Goal: Task Accomplishment & Management: Use online tool/utility

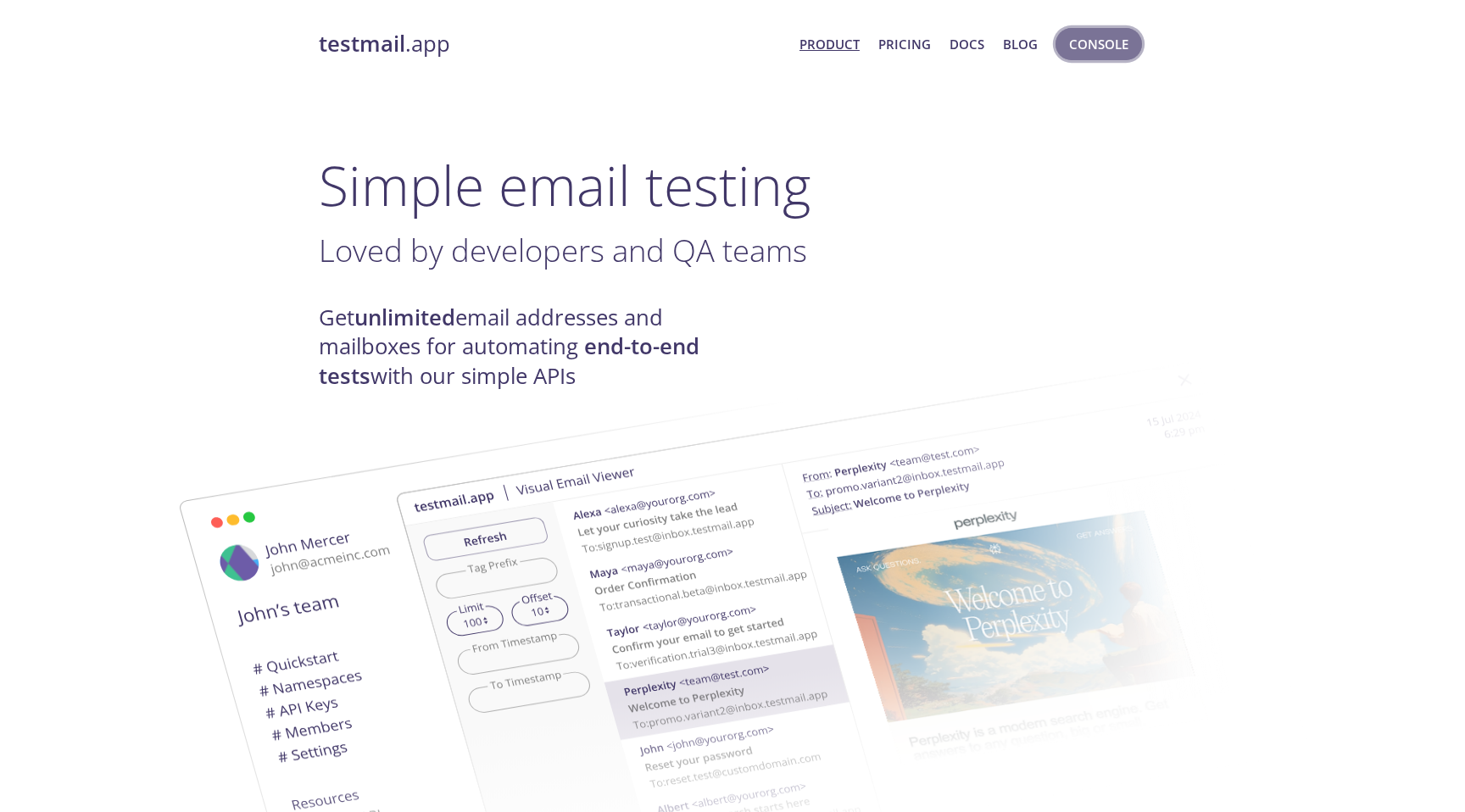
click at [1074, 39] on span "Console" at bounding box center [1098, 43] width 59 height 22
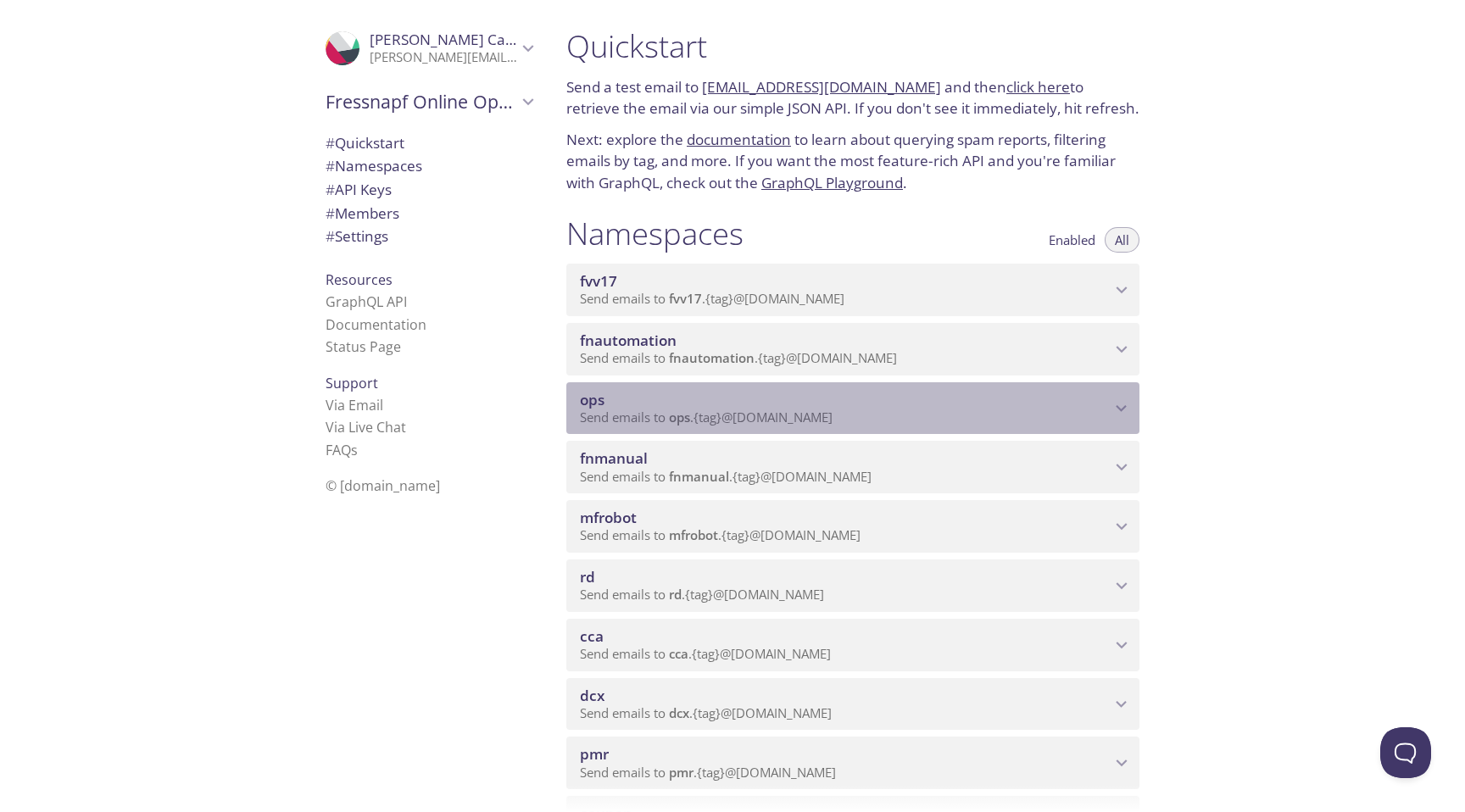
click at [775, 423] on span "Send emails to ops . {tag} @[DOMAIN_NAME]" at bounding box center [706, 417] width 253 height 17
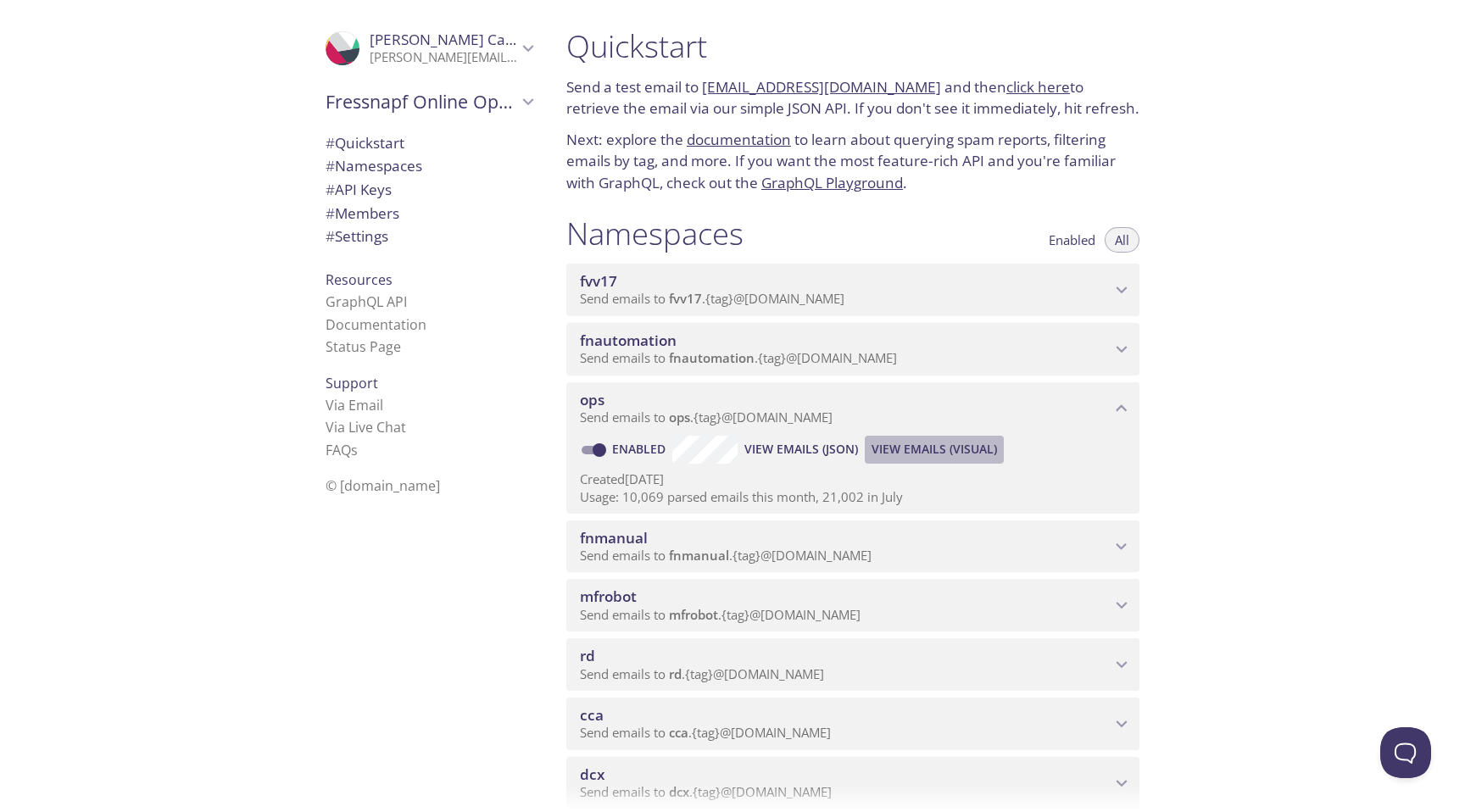
click at [897, 445] on span "View Emails (Visual)" at bounding box center [934, 449] width 126 height 20
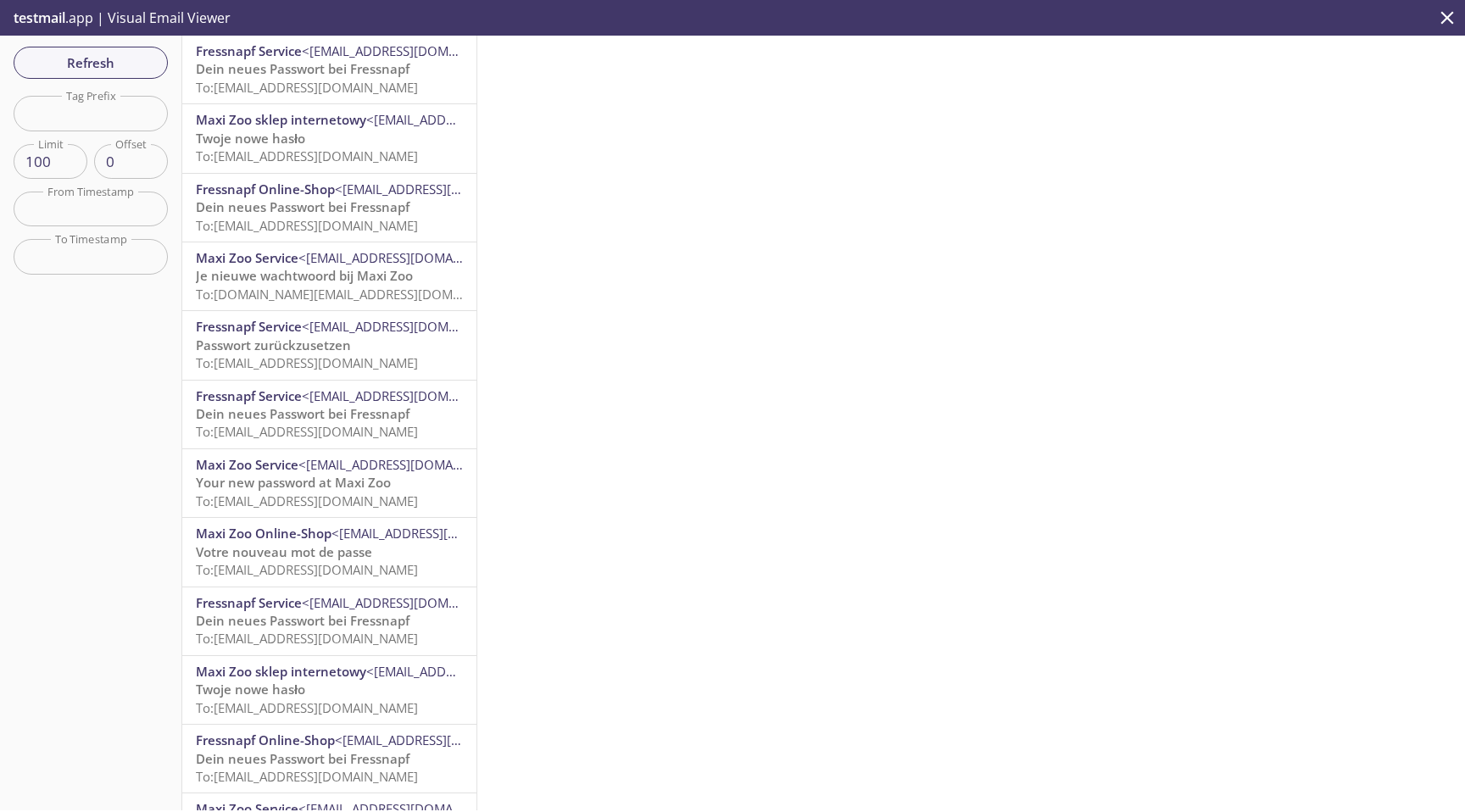
click at [91, 102] on input "text" at bounding box center [91, 113] width 155 height 35
paste input "wachtwoord"
type input "wachtwoord"
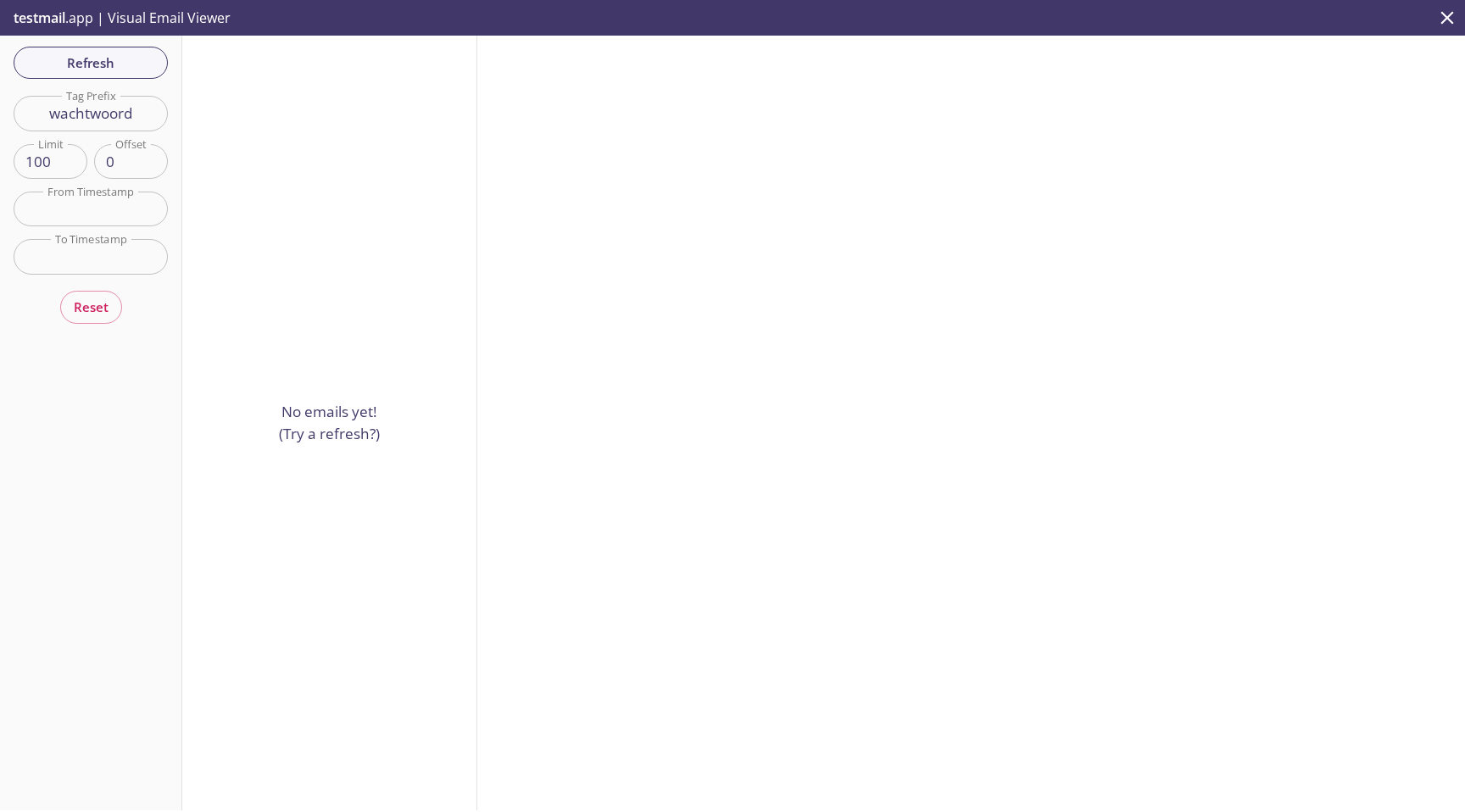
click at [124, 123] on input "wachtwoord" at bounding box center [91, 113] width 155 height 35
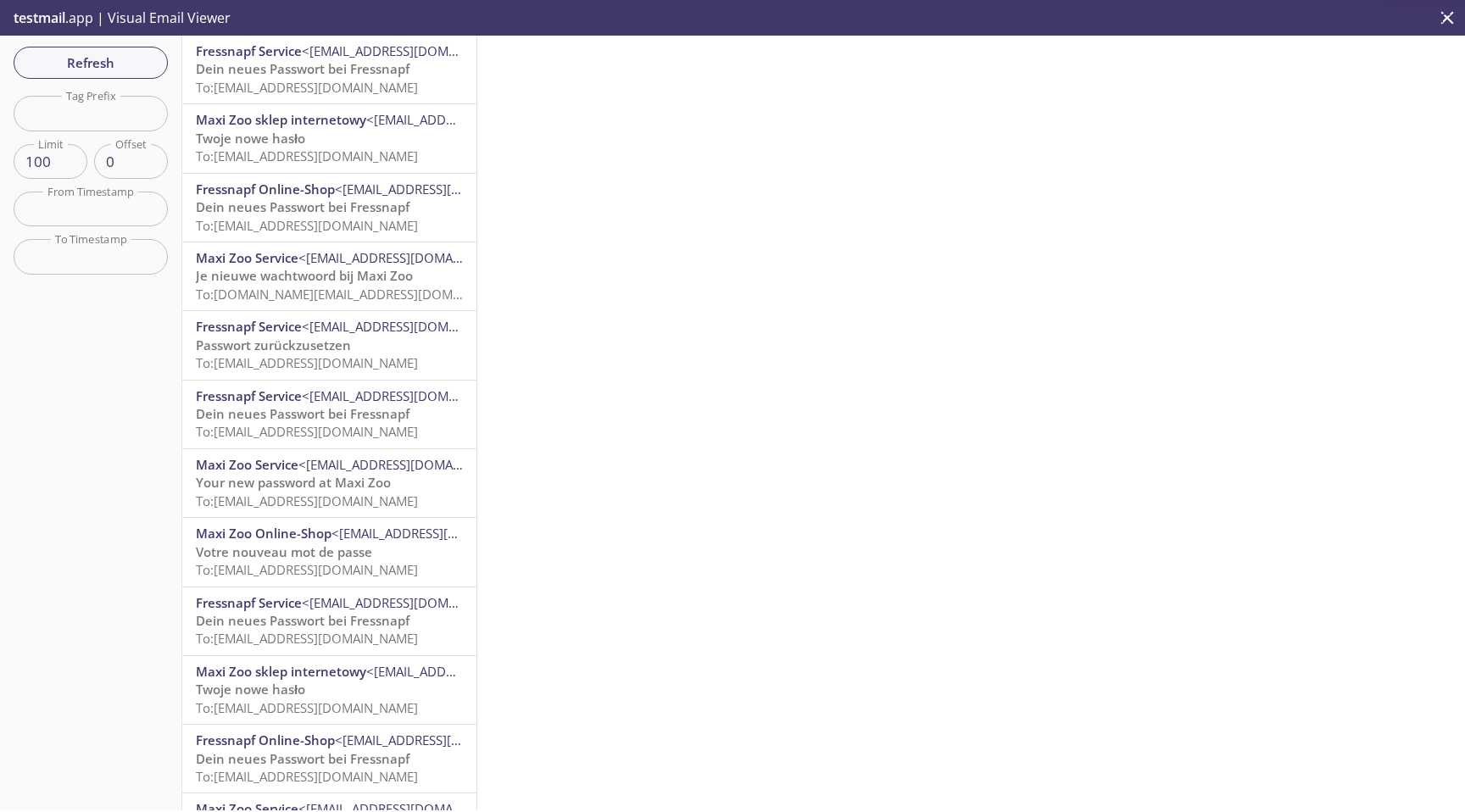
click at [119, 114] on input "text" at bounding box center [91, 113] width 155 height 35
type input "ops"
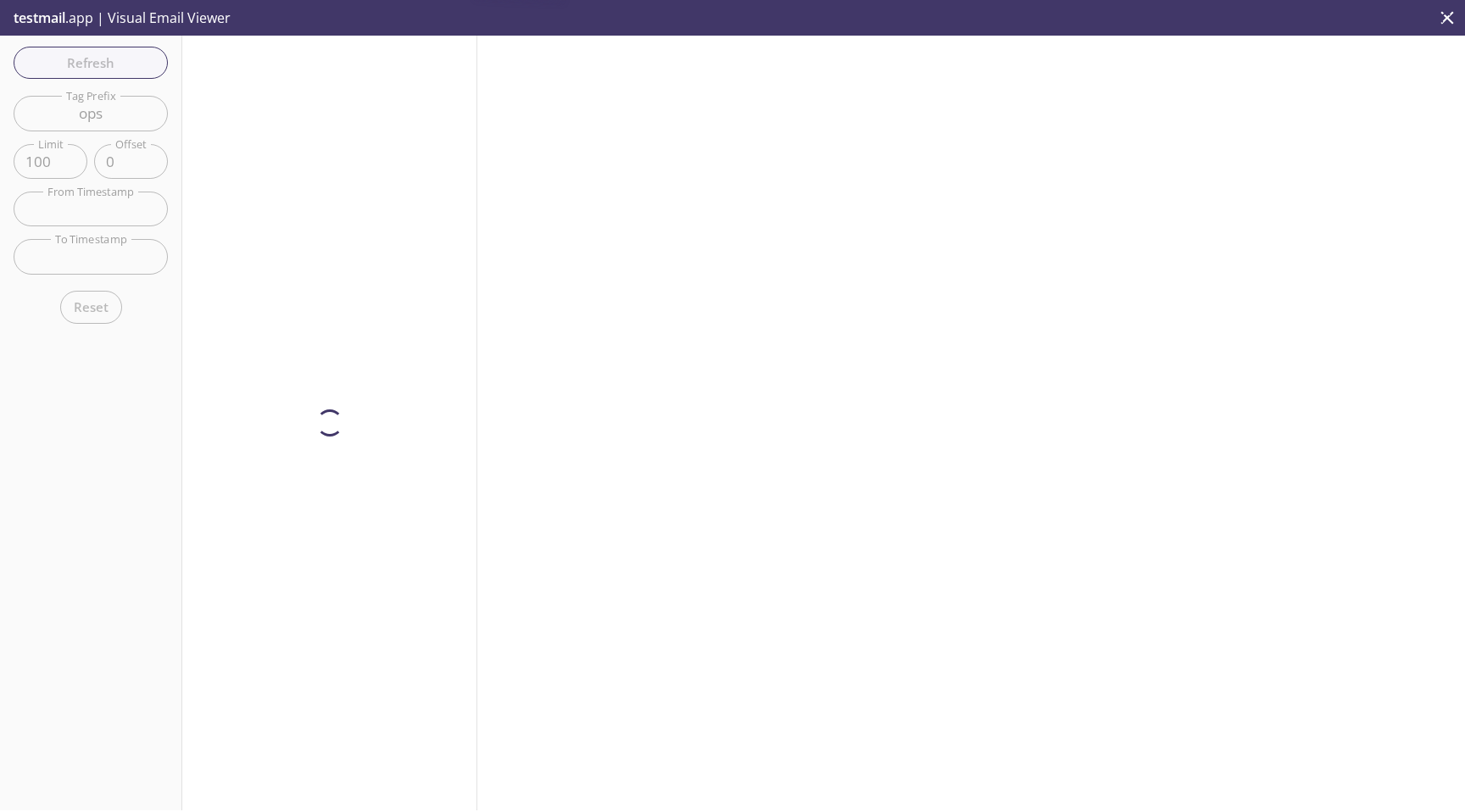
click at [128, 115] on input "ops" at bounding box center [91, 113] width 155 height 35
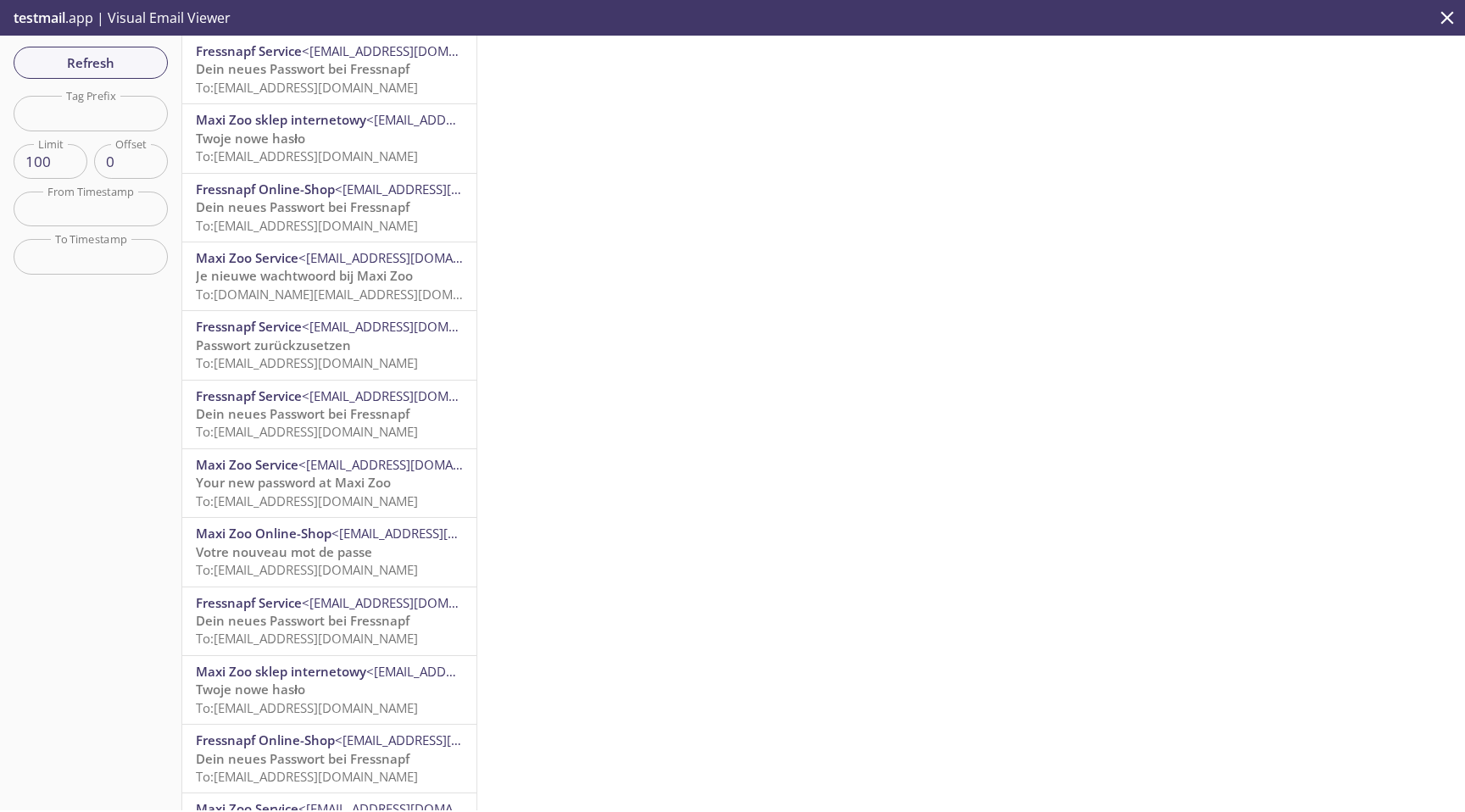
click at [98, 107] on input "text" at bounding box center [91, 113] width 155 height 35
paste input "[DOMAIN_NAME]_[DOMAIN_NAME]"
type input "[DOMAIN_NAME]_[DOMAIN_NAME]"
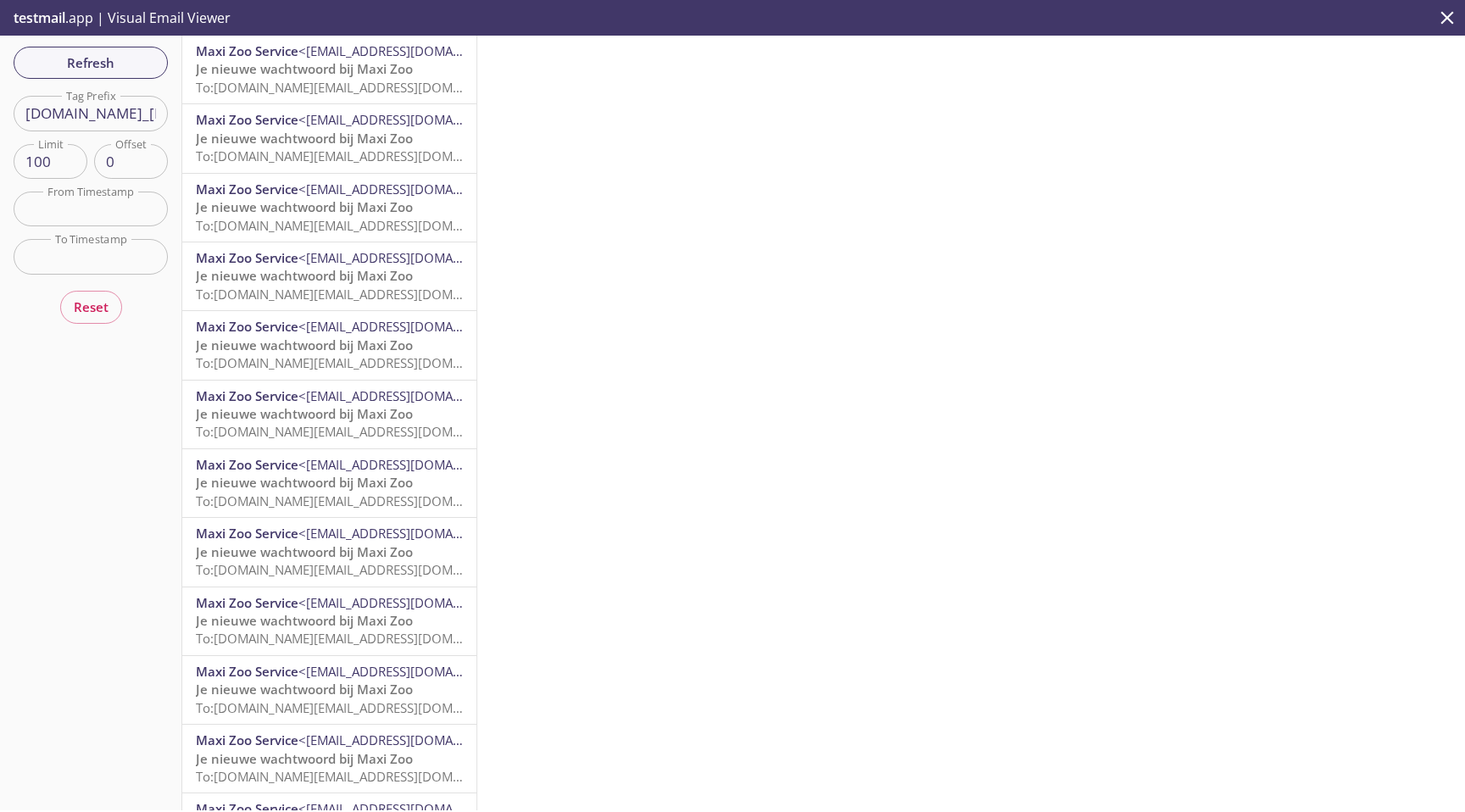
click at [258, 80] on span "To: [DOMAIN_NAME][EMAIL_ADDRESS][DOMAIN_NAME][DOMAIN_NAME]" at bounding box center [407, 88] width 422 height 17
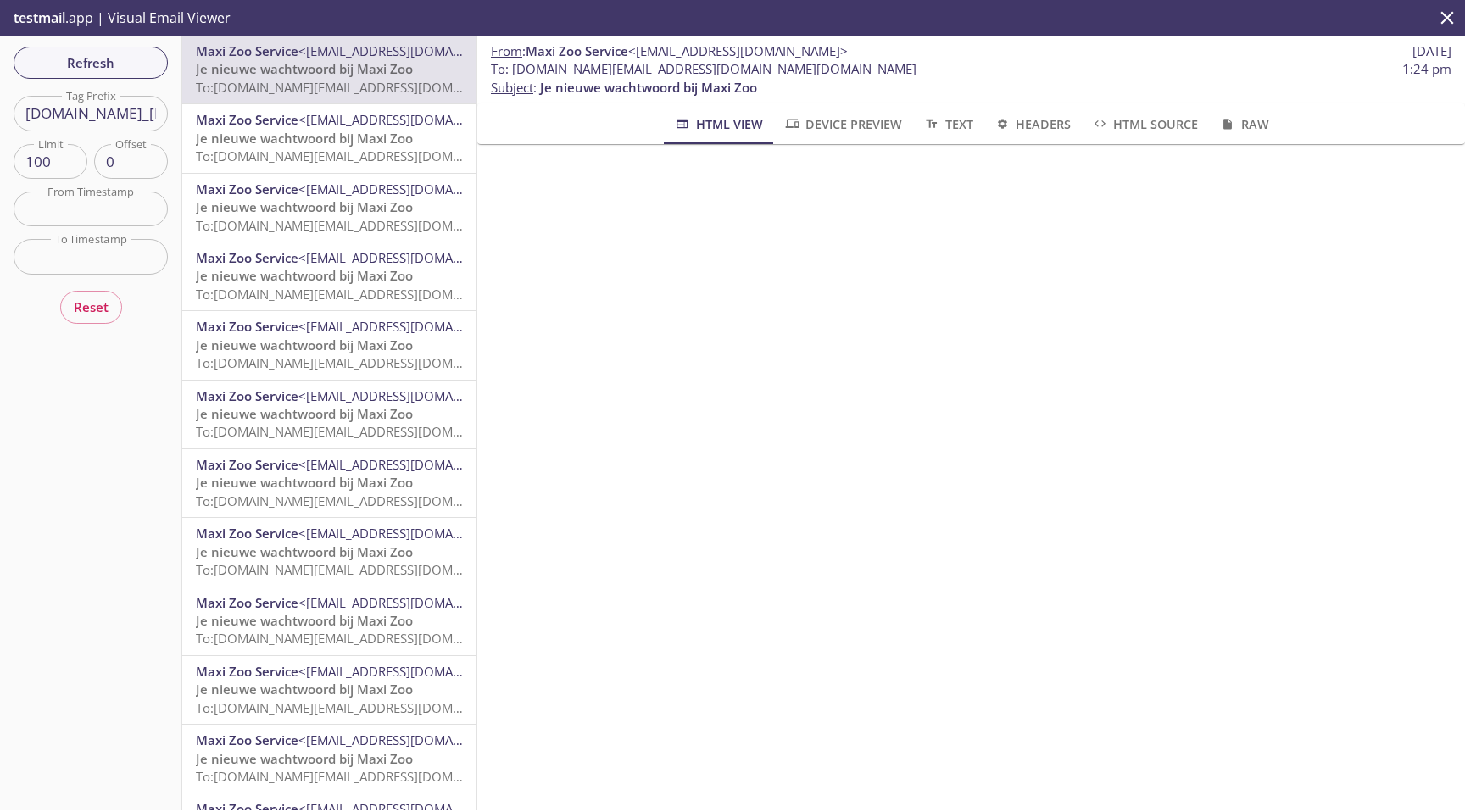
click at [625, 90] on span "Je nieuwe wachtwoord bij Maxi Zoo" at bounding box center [648, 88] width 217 height 17
click at [948, 121] on span "Text" at bounding box center [947, 125] width 50 height 21
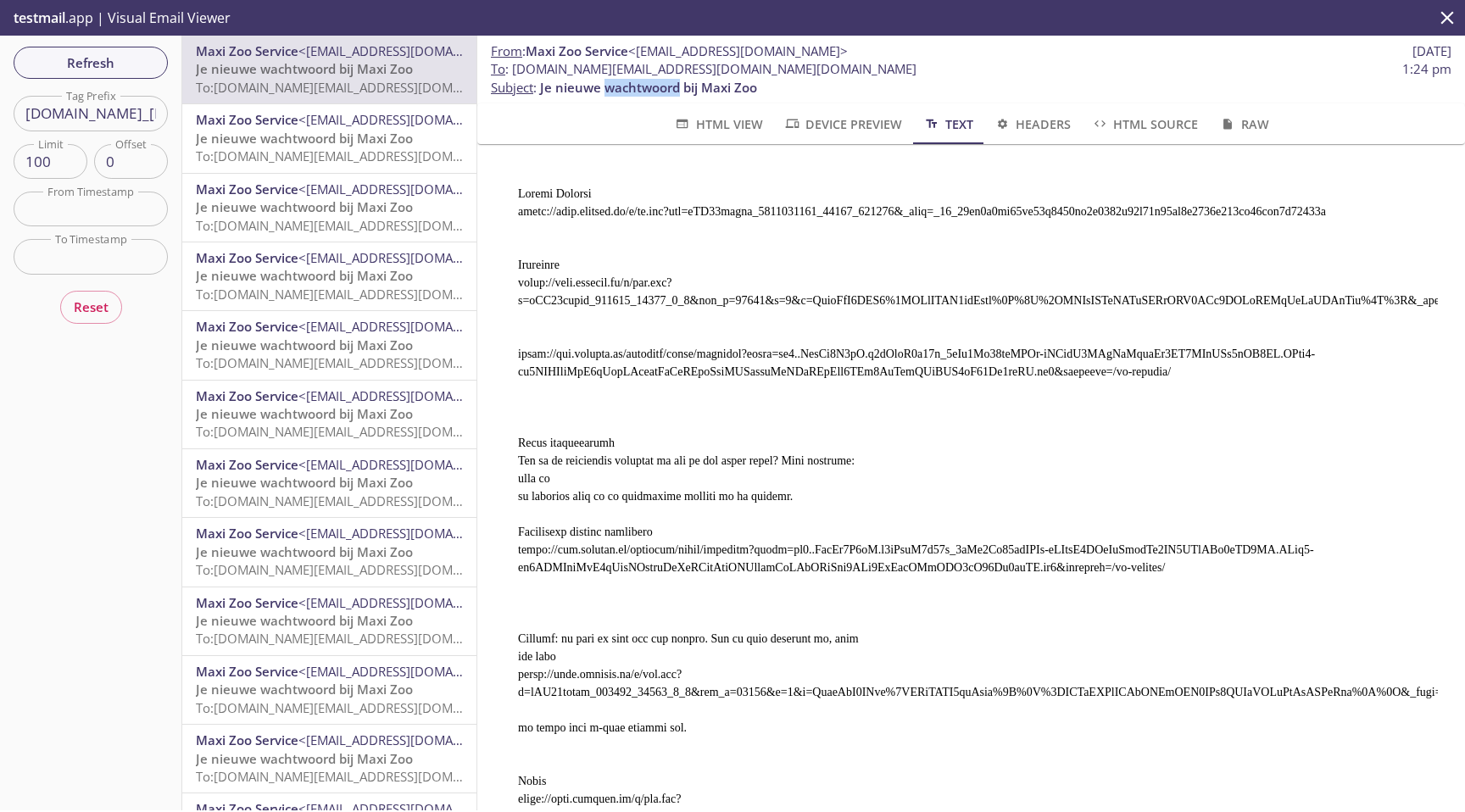
click at [755, 126] on span "HTML View" at bounding box center [718, 125] width 89 height 21
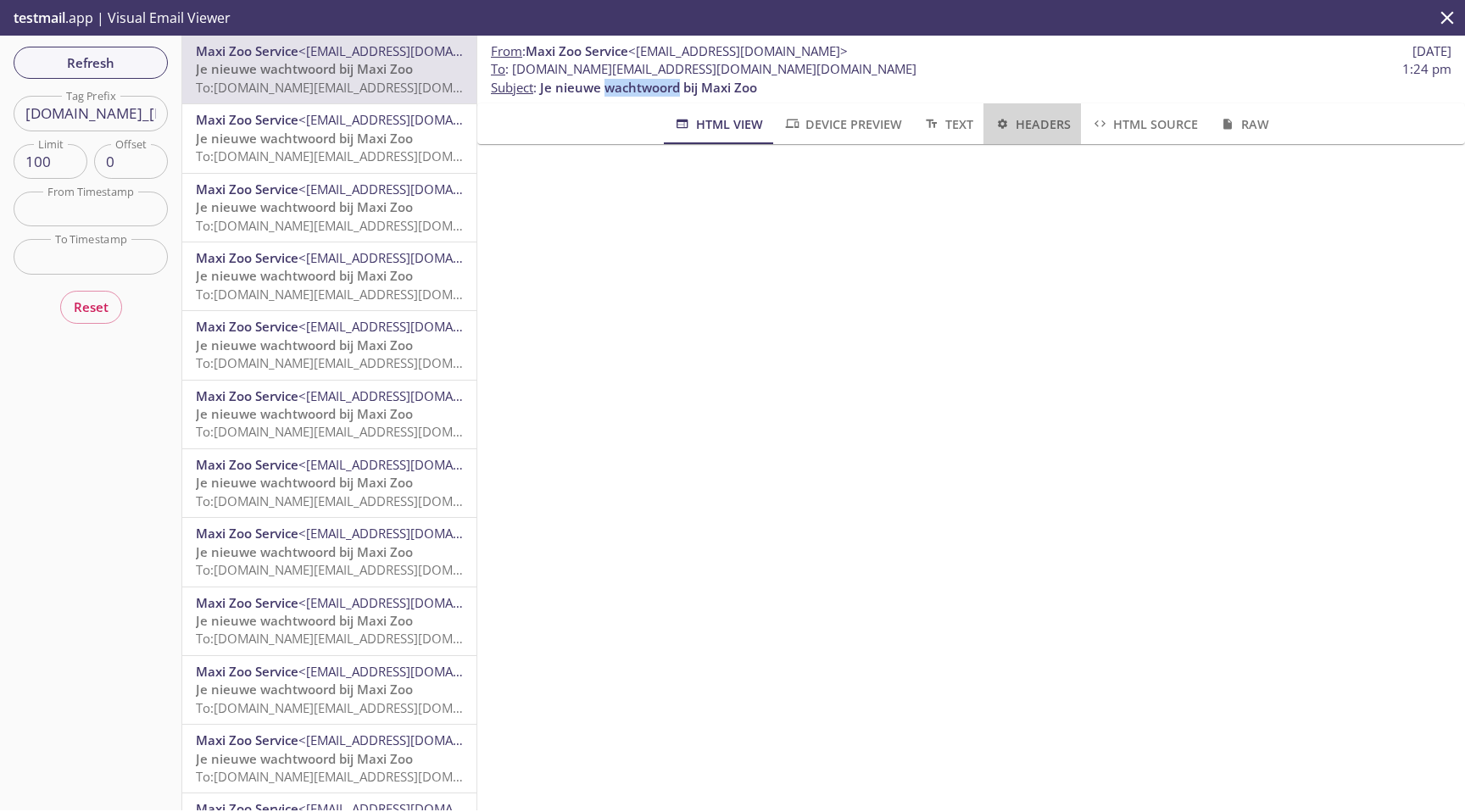
click at [1052, 126] on span "Headers" at bounding box center [1032, 125] width 77 height 21
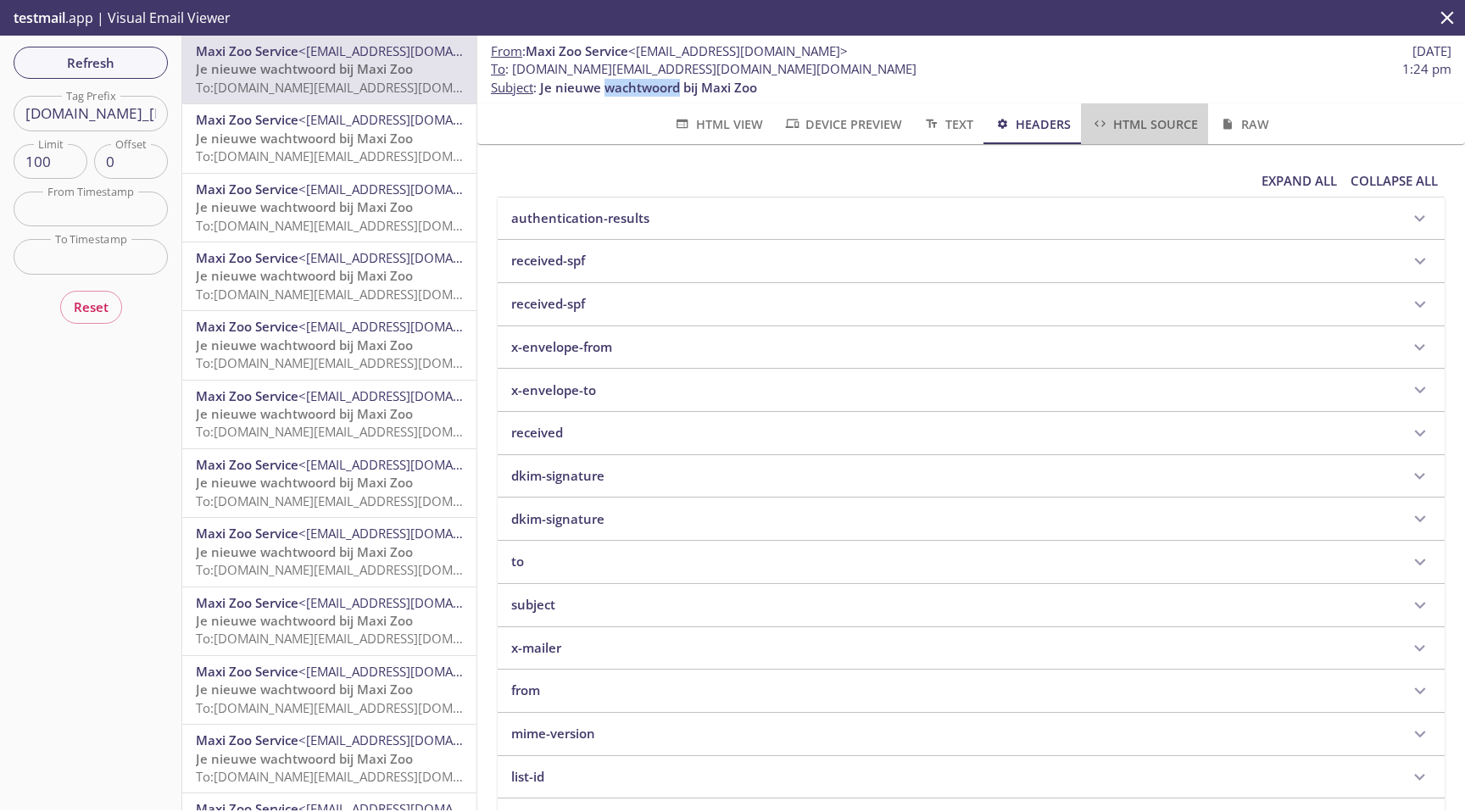
click at [1109, 125] on span "HTML Source" at bounding box center [1144, 125] width 107 height 21
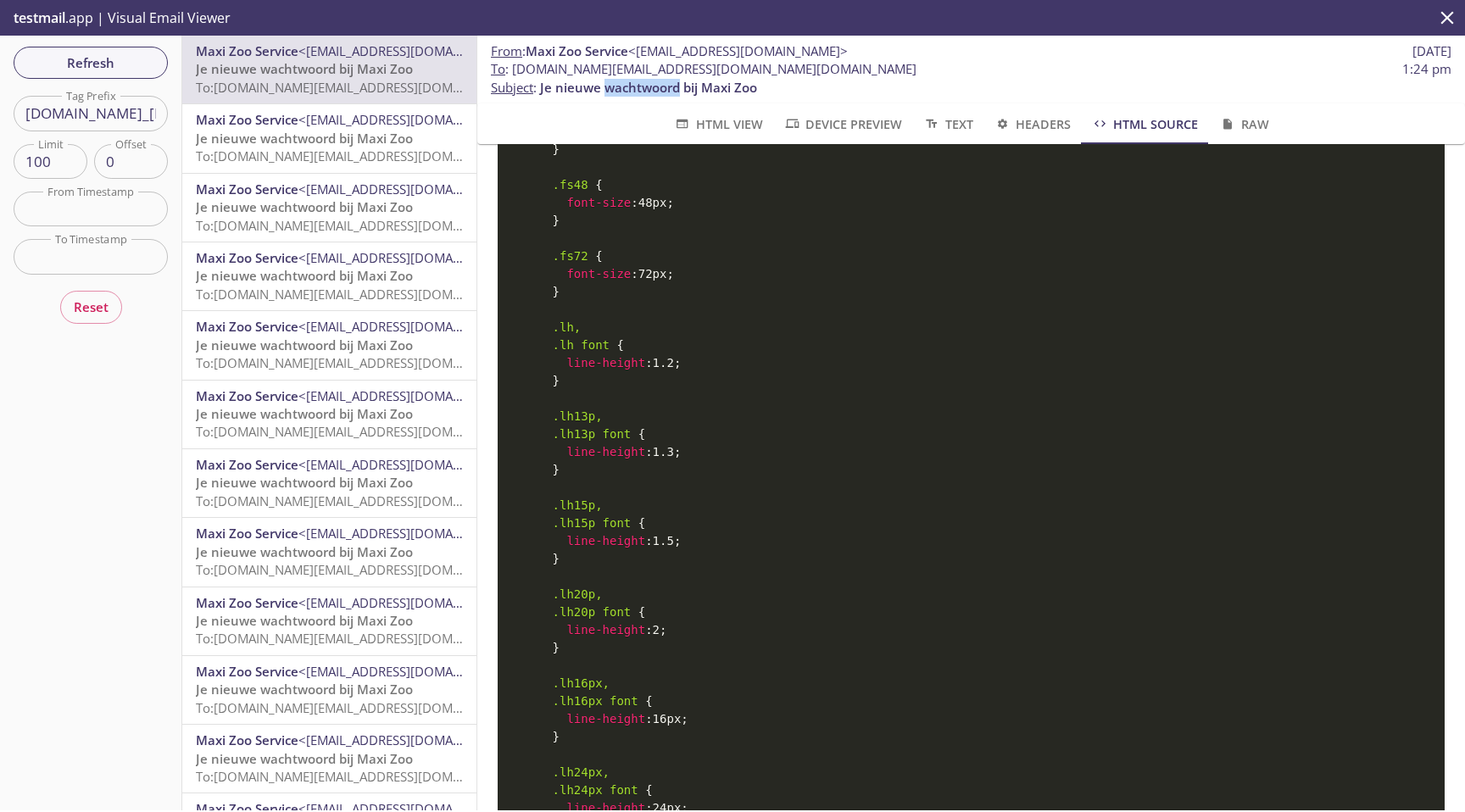
scroll to position [2562, 0]
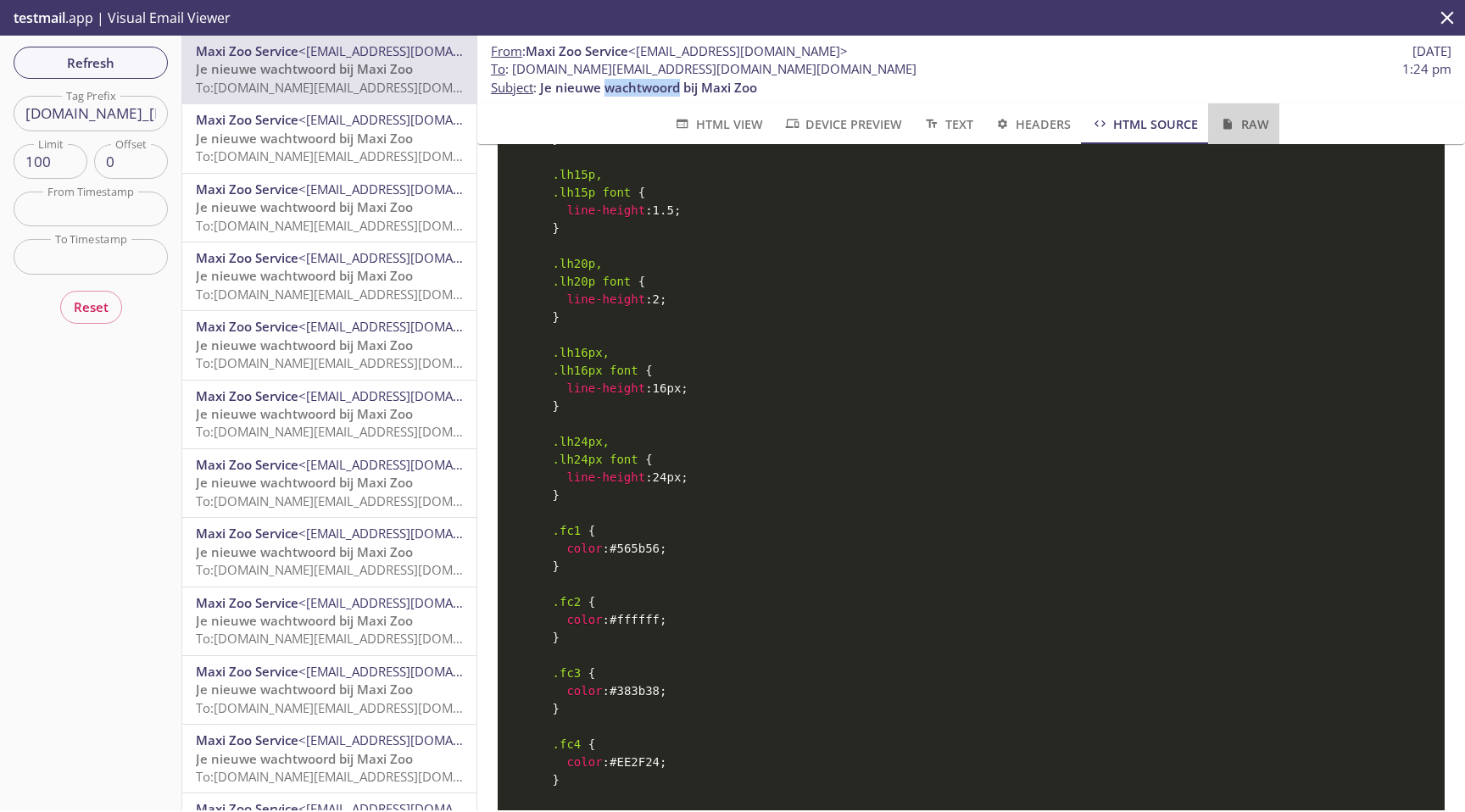
click at [1229, 112] on button "Raw" at bounding box center [1243, 124] width 70 height 41
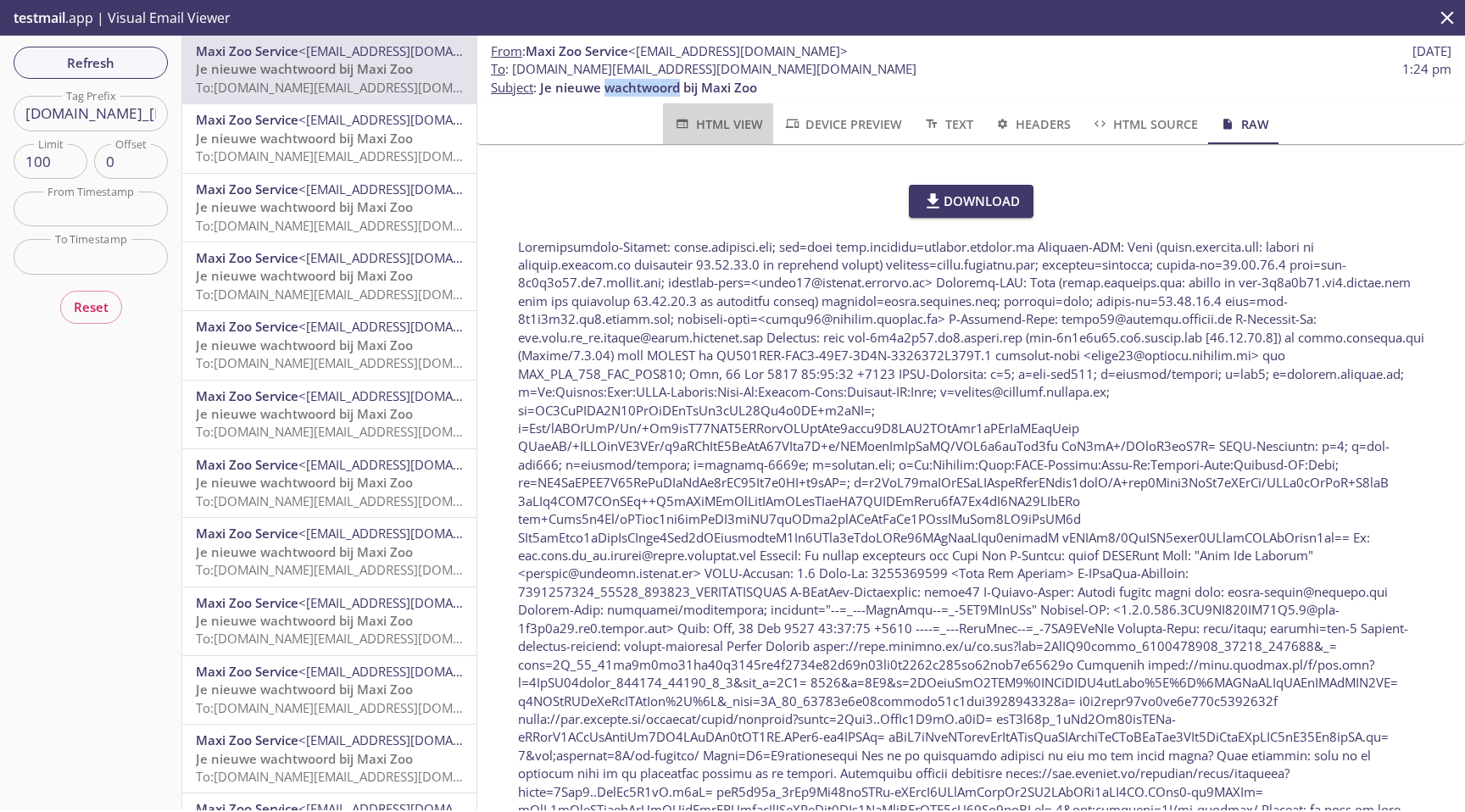
click at [723, 107] on button "HTML View" at bounding box center [718, 124] width 109 height 41
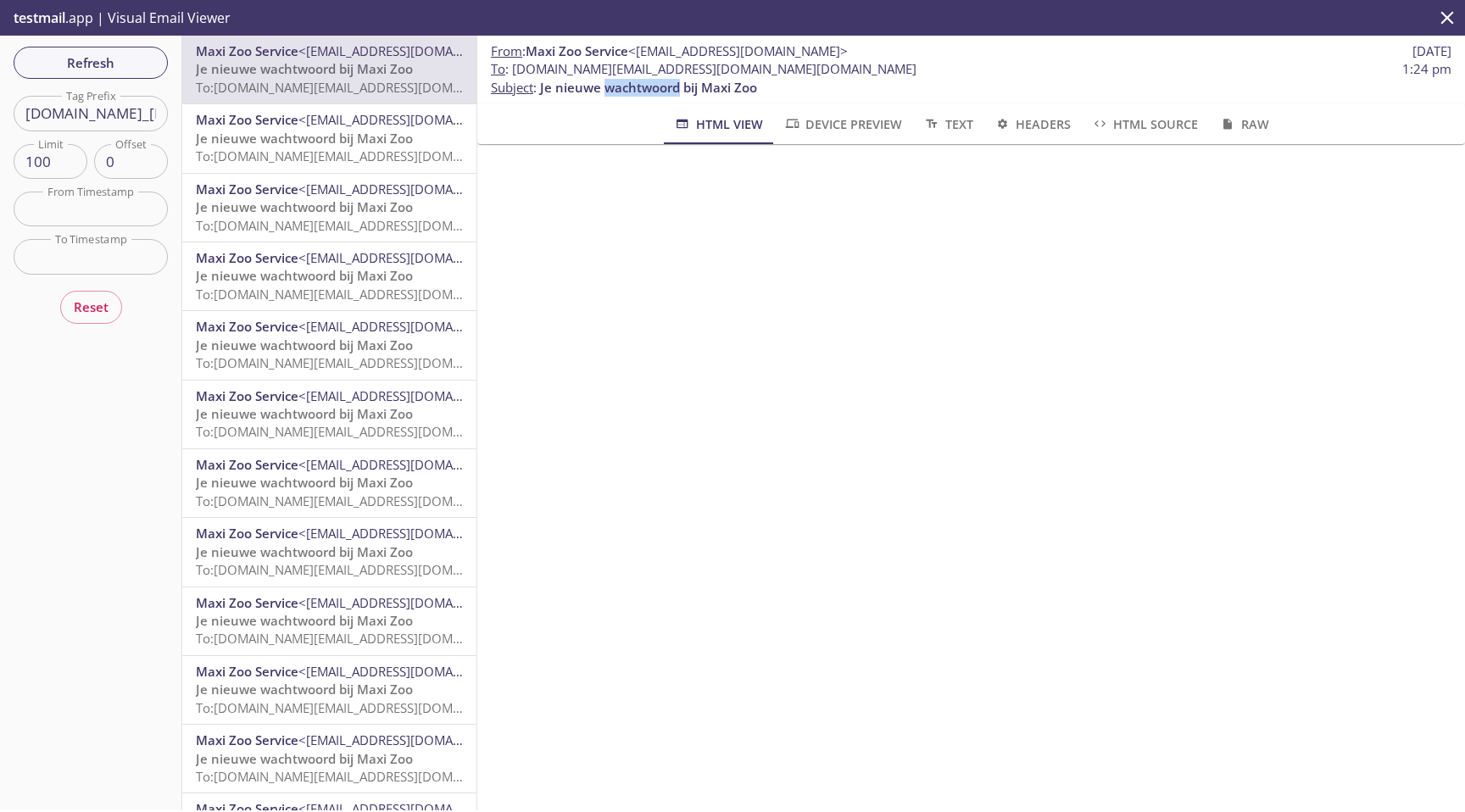
click at [337, 165] on p "Je nieuwe wachtwoord bij Maxi Zoo To: [DOMAIN_NAME][EMAIL_ADDRESS][DOMAIN_NAME]…" at bounding box center [329, 148] width 268 height 37
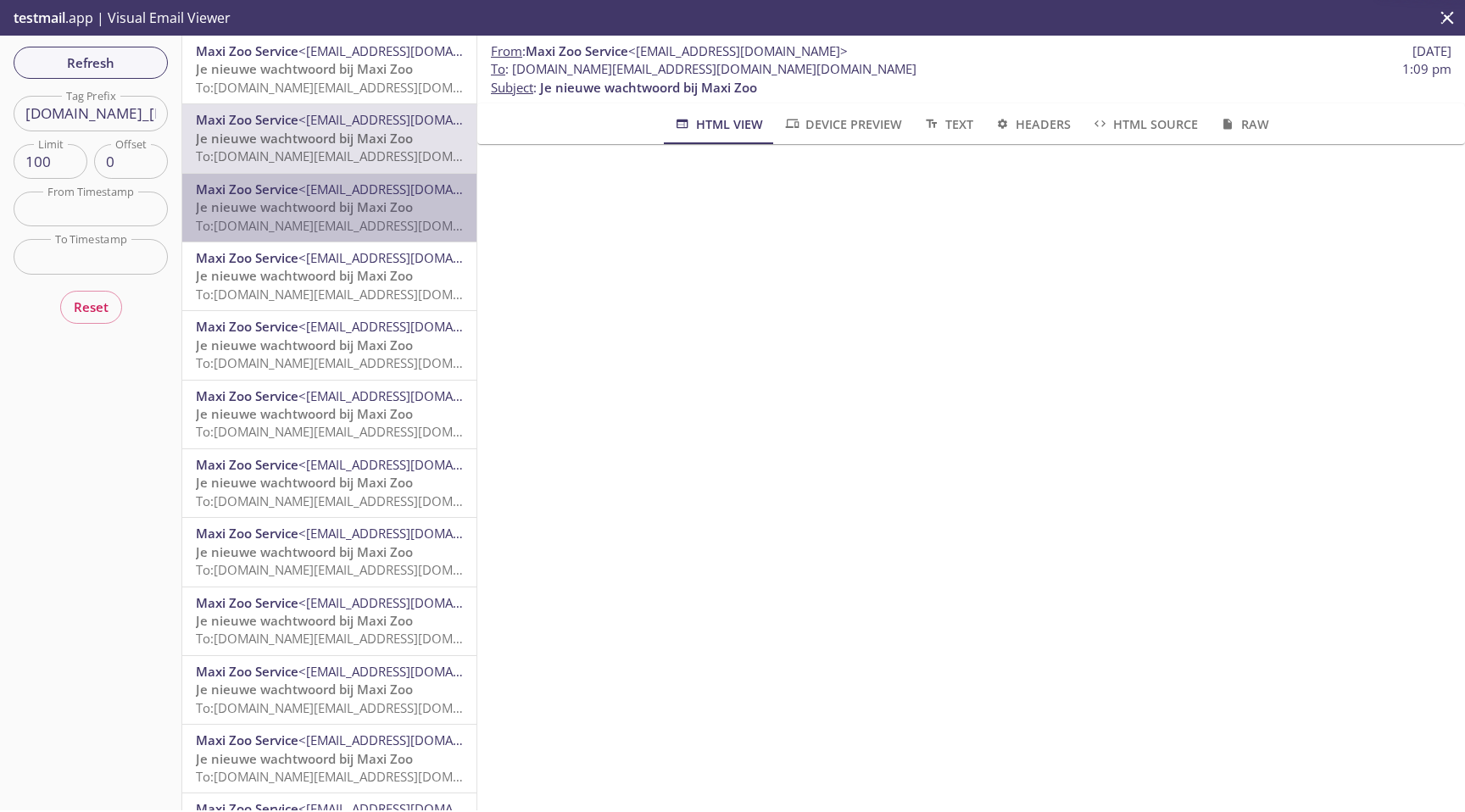
click at [331, 194] on span "<[EMAIL_ADDRESS][DOMAIN_NAME]>" at bounding box center [408, 189] width 219 height 17
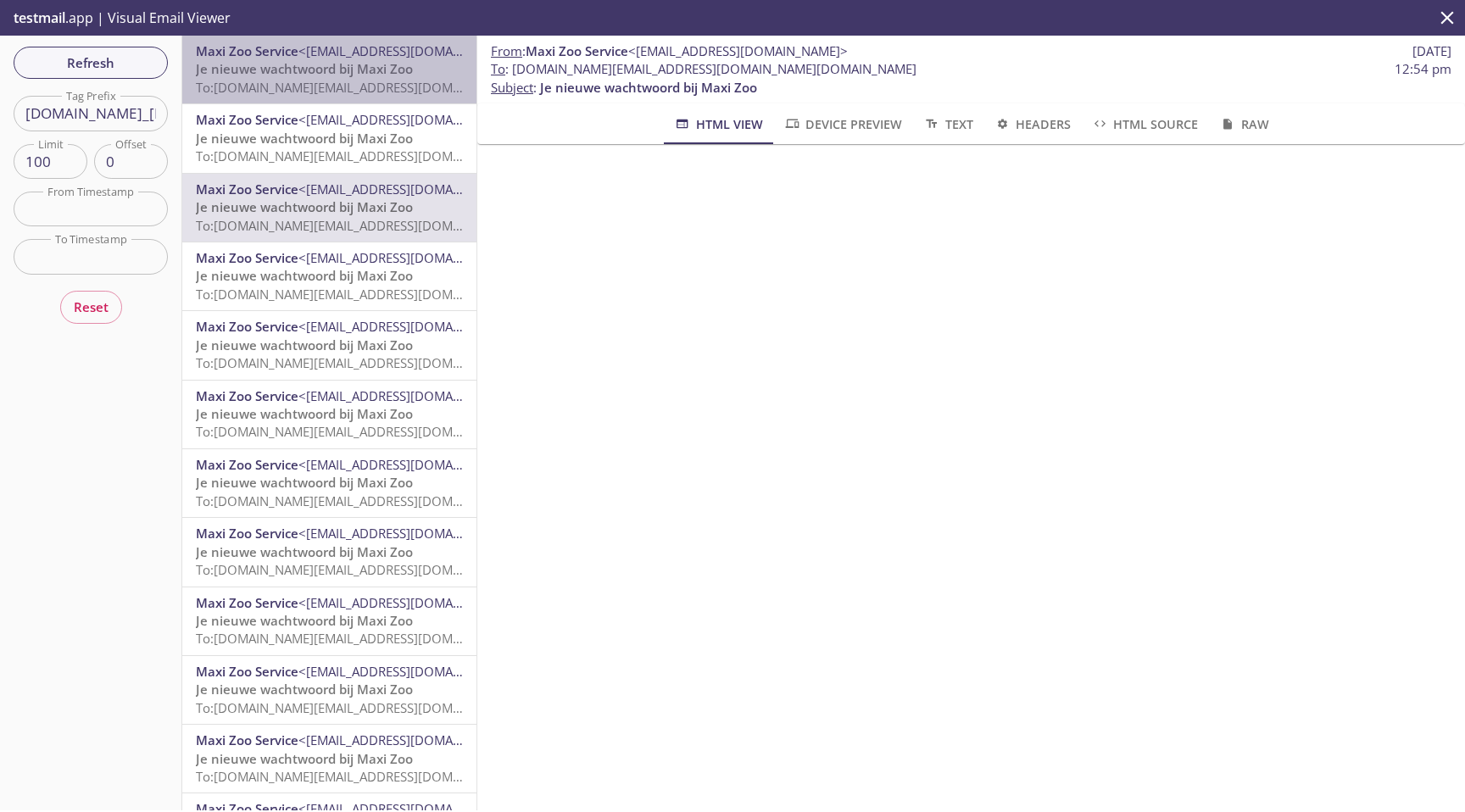
click at [306, 75] on span "Je nieuwe wachtwoord bij Maxi Zoo" at bounding box center [304, 69] width 217 height 17
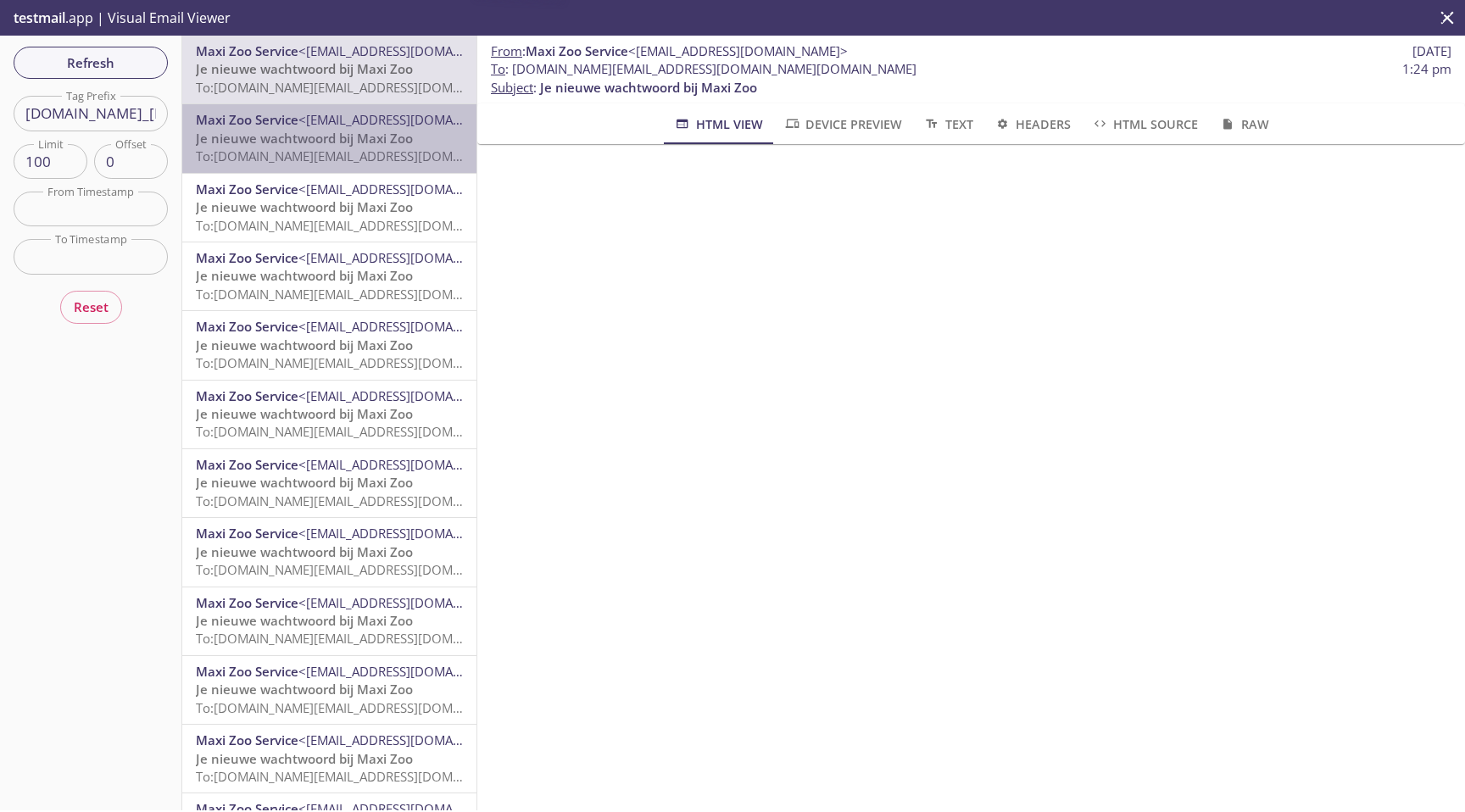
click at [294, 111] on span "Maxi Zoo Service" at bounding box center [247, 120] width 102 height 17
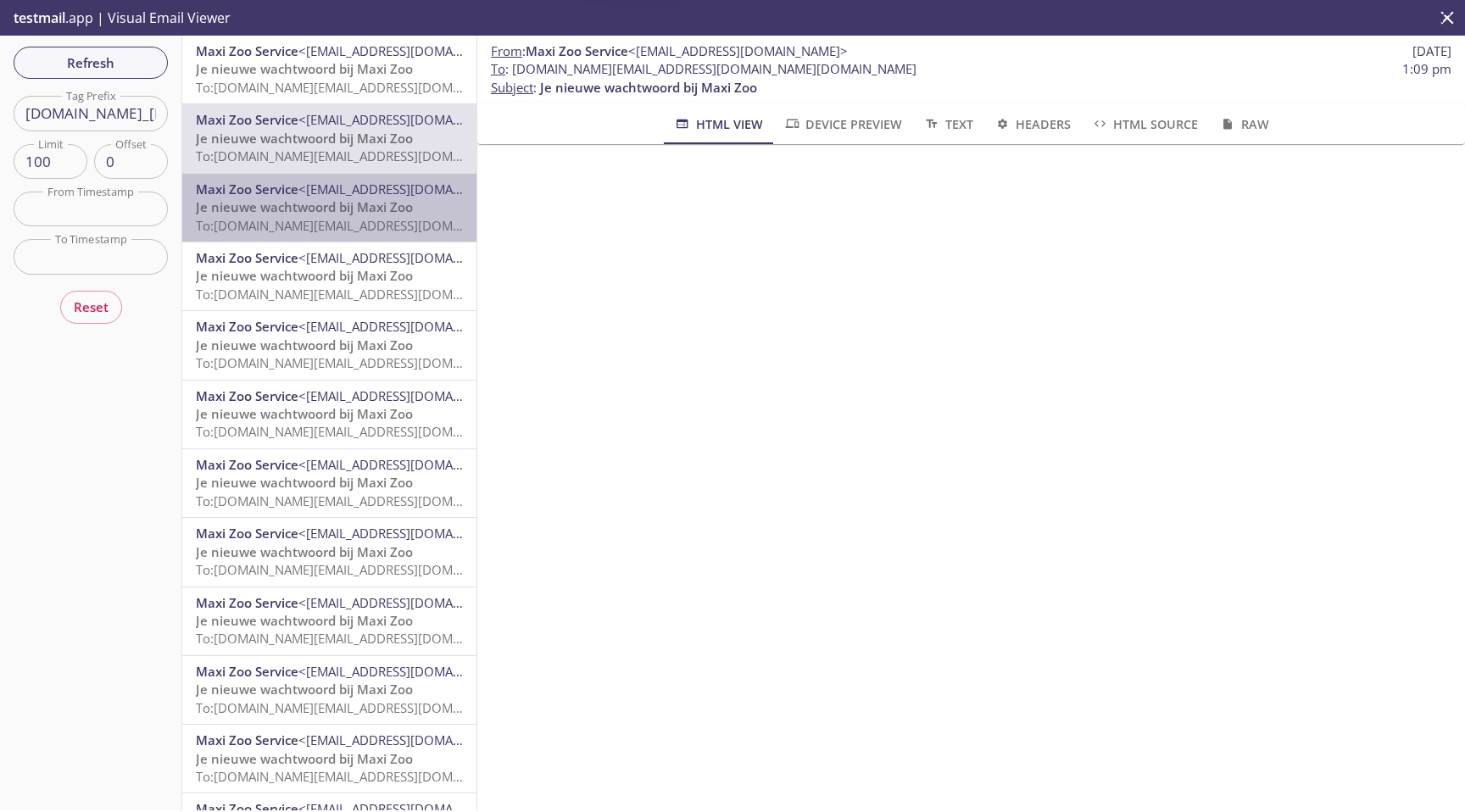
click at [290, 188] on span "Maxi Zoo Service" at bounding box center [247, 189] width 102 height 17
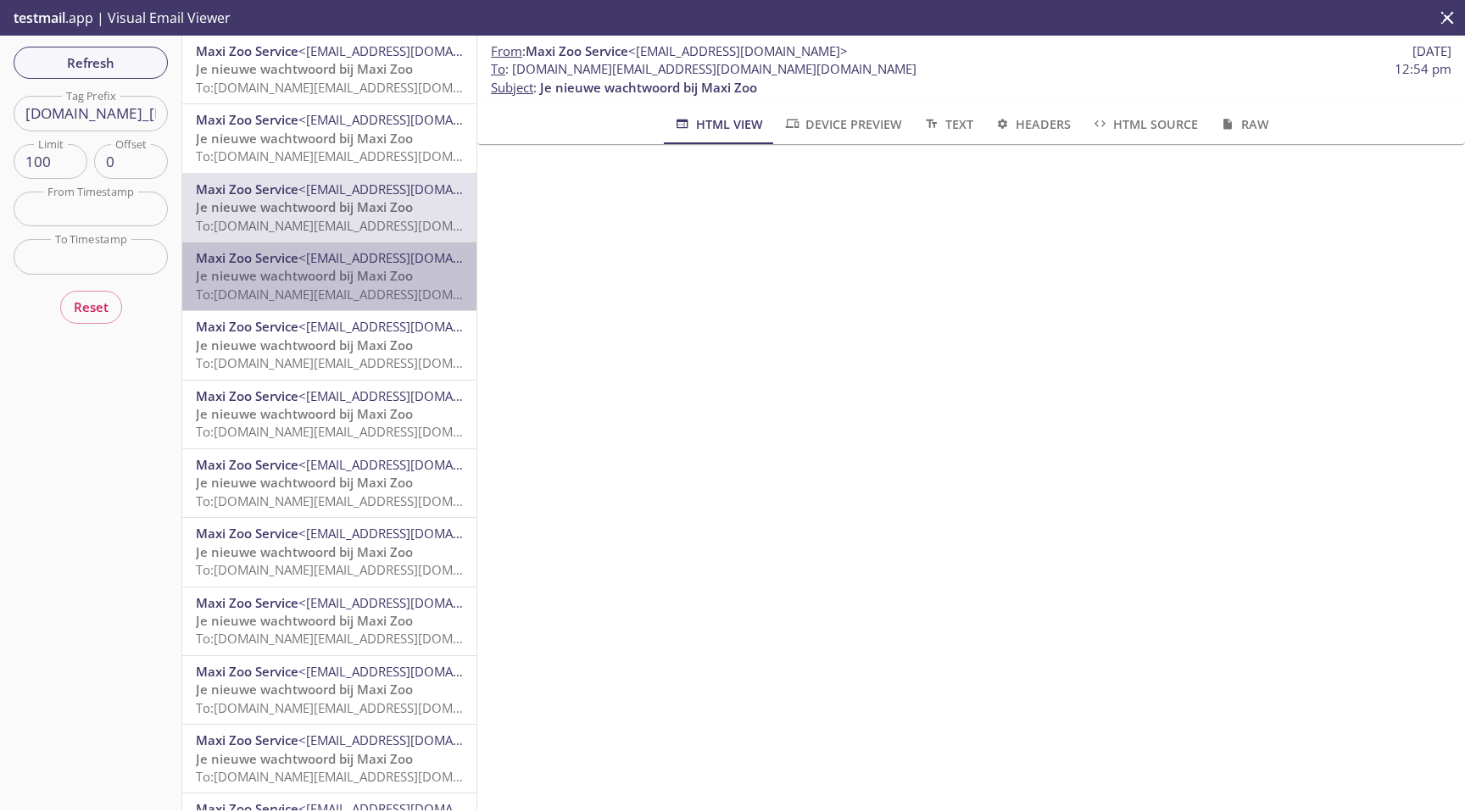
click at [290, 277] on span "Je nieuwe wachtwoord bij Maxi Zoo" at bounding box center [304, 276] width 217 height 17
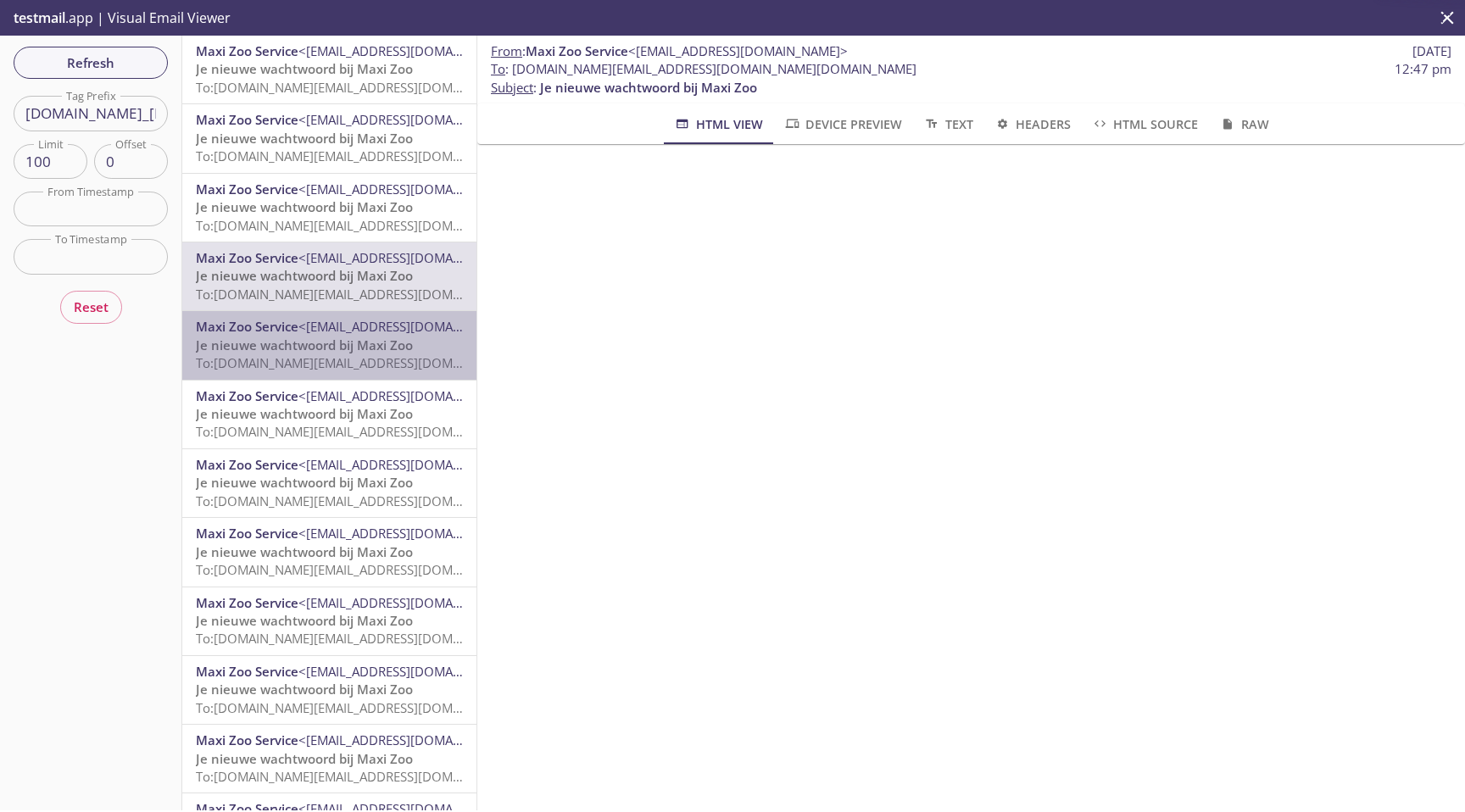
click at [272, 358] on span "To: [DOMAIN_NAME][EMAIL_ADDRESS][DOMAIN_NAME][DOMAIN_NAME]" at bounding box center [407, 363] width 422 height 17
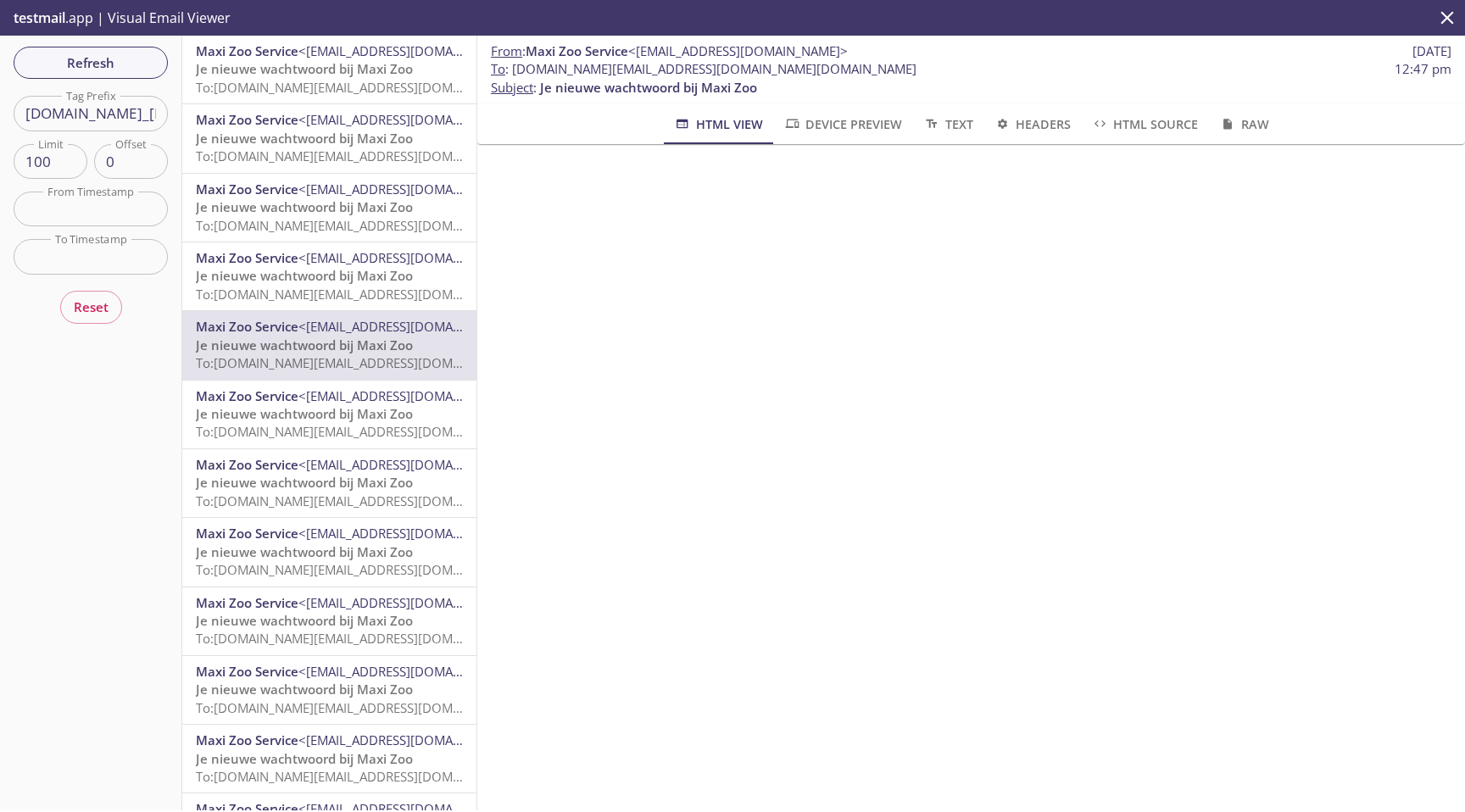
click at [622, 94] on span "Je nieuwe wachtwoord bij Maxi Zoo" at bounding box center [648, 88] width 217 height 17
copy span "wachtwoord"
